Goal: Obtain resource: Download file/media

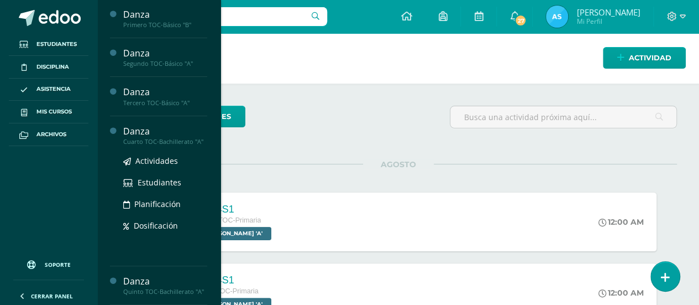
scroll to position [92, 0]
click at [167, 155] on span "Actividades" at bounding box center [156, 160] width 43 height 11
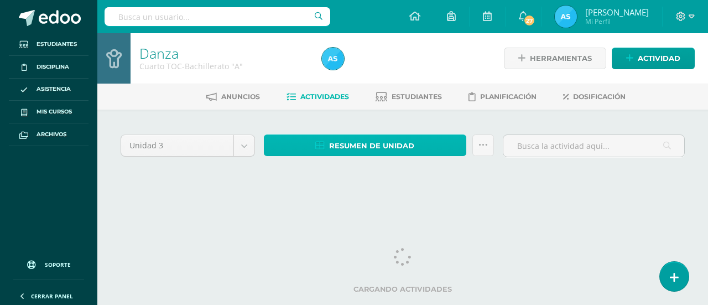
click at [335, 148] on span "Resumen de unidad" at bounding box center [371, 145] width 85 height 20
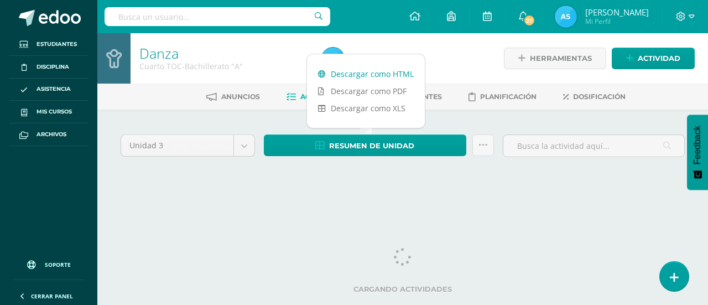
click at [366, 74] on link "Descargar como HTML" at bounding box center [366, 73] width 118 height 17
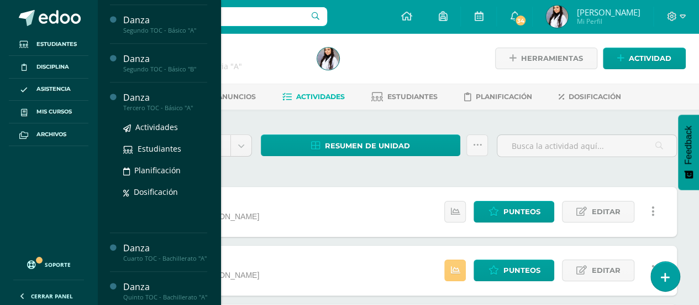
scroll to position [357, 0]
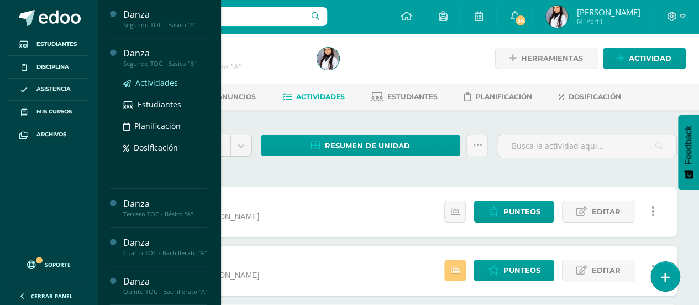
click at [155, 77] on span "Actividades" at bounding box center [156, 82] width 43 height 11
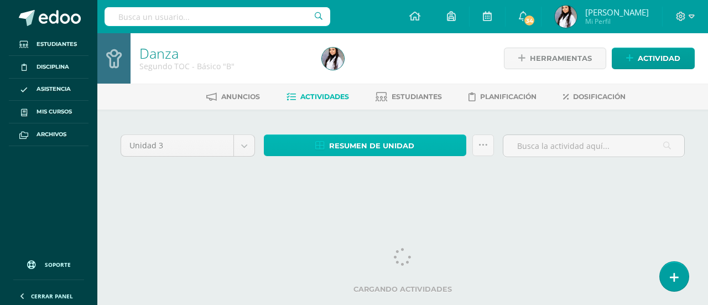
click at [406, 151] on span "Resumen de unidad" at bounding box center [371, 145] width 85 height 20
click at [374, 146] on span "Resumen de unidad" at bounding box center [371, 145] width 85 height 20
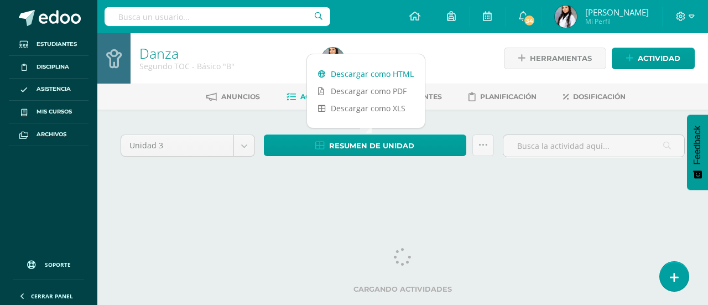
click at [353, 76] on link "Descargar como HTML" at bounding box center [366, 73] width 118 height 17
